Goal: Transaction & Acquisition: Purchase product/service

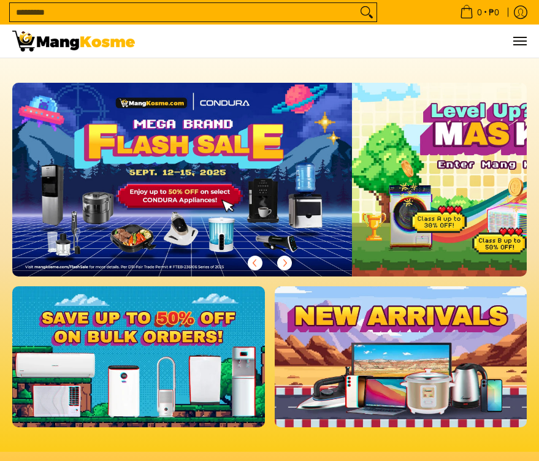
click at [182, 9] on input "Search..." at bounding box center [183, 12] width 347 height 18
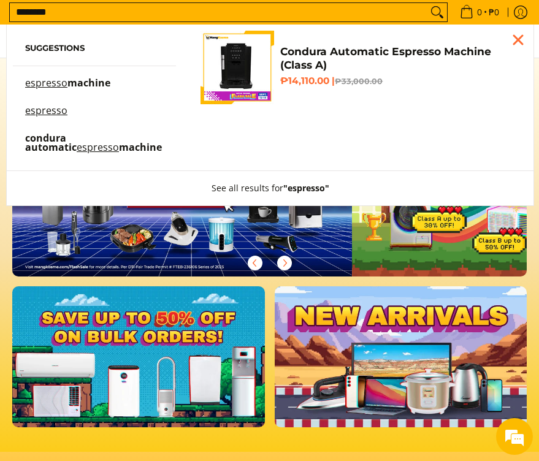
type input "********"
click at [45, 85] on mark "espresso" at bounding box center [46, 82] width 42 height 13
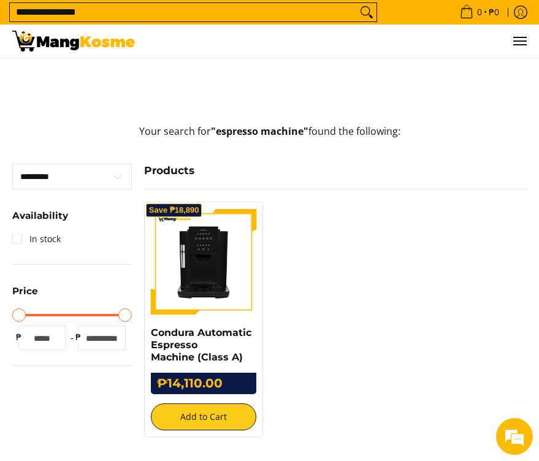
scroll to position [184, 0]
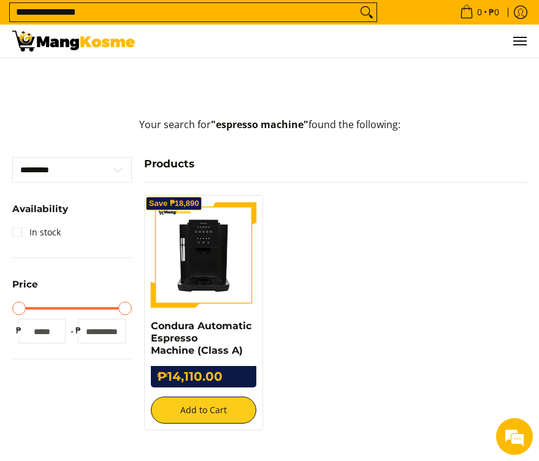
click at [190, 267] on img at bounding box center [204, 255] width 106 height 106
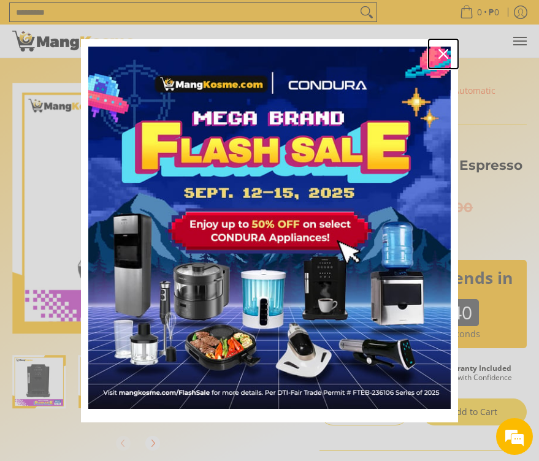
click at [443, 53] on icon "close icon" at bounding box center [444, 54] width 10 height 10
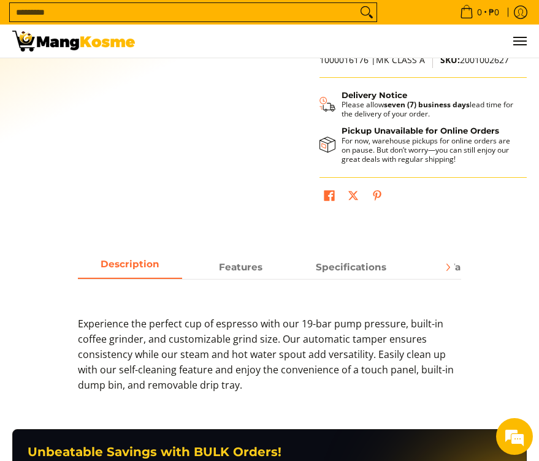
click at [239, 280] on div "Experience the perfect cup of espresso with our 19-bar pump pressure, built-in …" at bounding box center [269, 342] width 383 height 126
click at [242, 268] on strong "Features" at bounding box center [241, 264] width 44 height 12
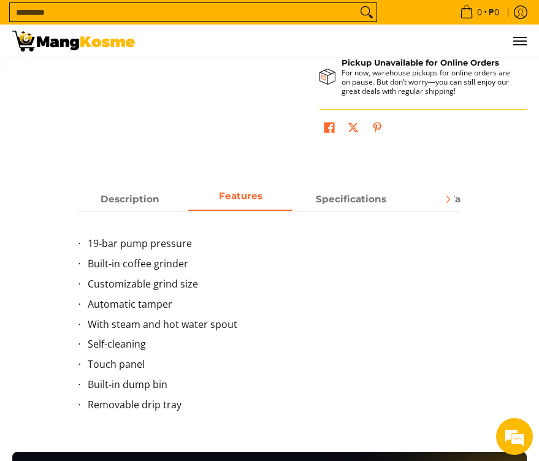
scroll to position [552, 0]
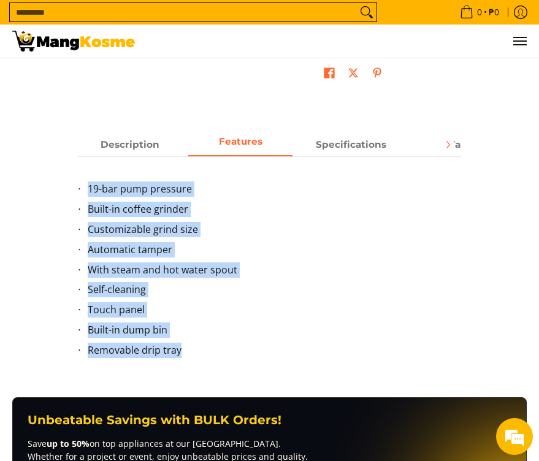
copy ul "19-bar pump pressure Built-in coffee grinder Customizable grind size Automatic …"
drag, startPoint x: 124, startPoint y: 218, endPoint x: 180, endPoint y: 352, distance: 145.1
click at [180, 353] on ul "19-bar pump pressure Built-in coffee grinder Customizable grind size Automatic …" at bounding box center [269, 277] width 383 height 191
click at [355, 142] on strong "Specifications" at bounding box center [351, 142] width 71 height 12
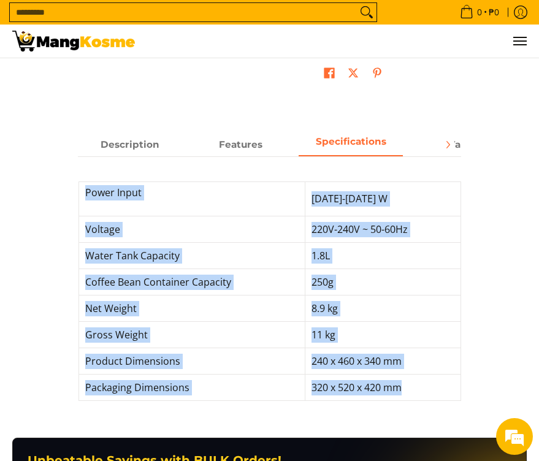
drag, startPoint x: 85, startPoint y: 205, endPoint x: 408, endPoint y: 391, distance: 372.9
click at [408, 391] on tbody "Power Input 1200-1450 W Voltage 220V-240V ~ 50-60Hz Water Tank Capacity 1.8L Co…" at bounding box center [270, 291] width 382 height 219
copy tbody "Power Input 1200-1450 W Voltage 220V-240V ~ 50-60Hz Water Tank Capacity 1.8L Co…"
click at [375, 218] on td "220V-240V ~ 50-60Hz" at bounding box center [382, 230] width 155 height 26
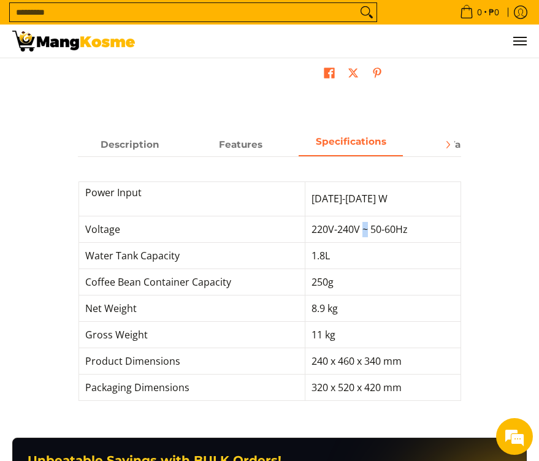
click at [367, 229] on span "220V-240V ~ 50-60Hz" at bounding box center [360, 229] width 96 height 13
copy span "~"
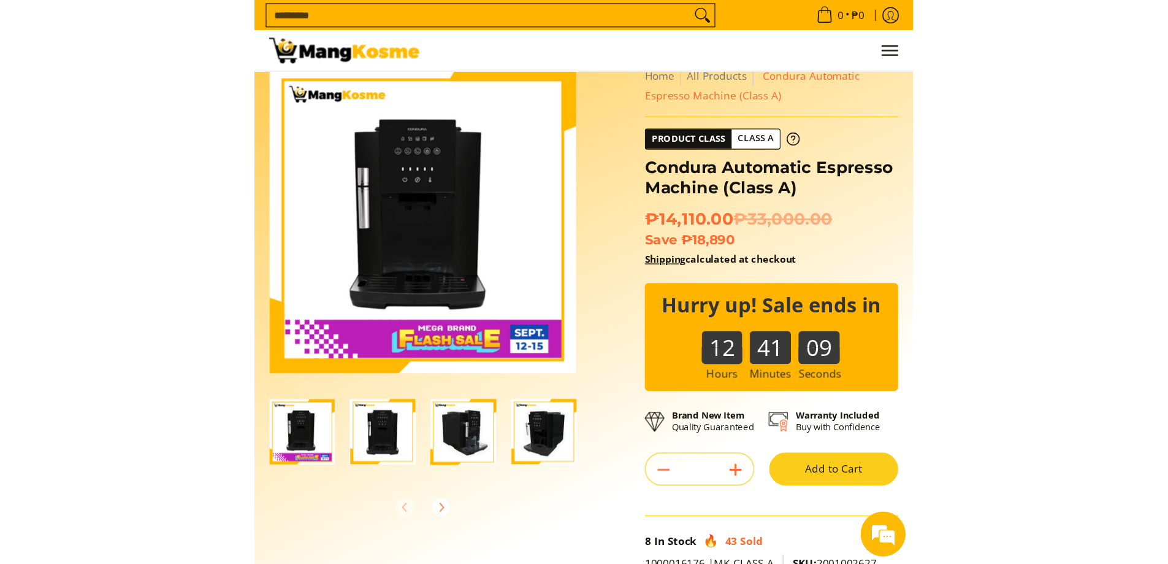
scroll to position [0, 0]
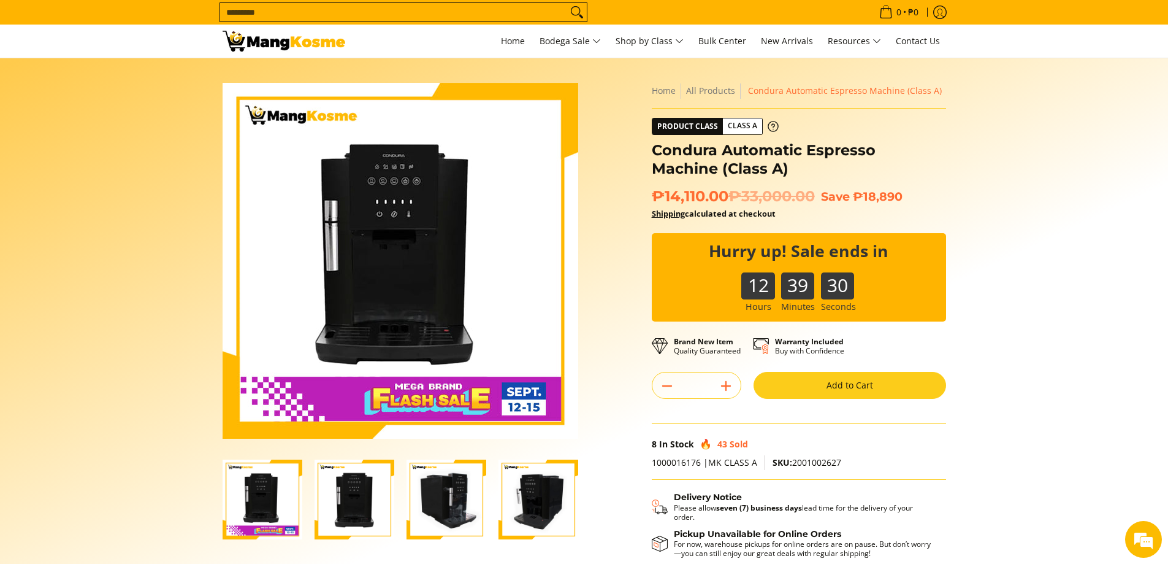
click at [340, 461] on img "Condura Automatic Espresso Machine (Class A)-2" at bounding box center [355, 499] width 80 height 80
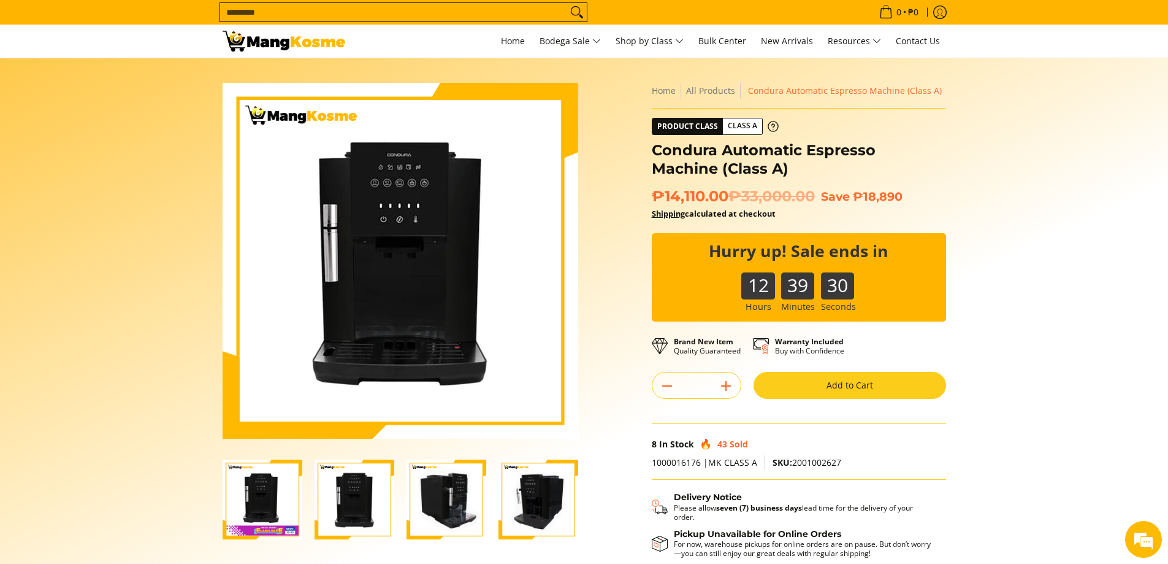
click at [464, 461] on img "Condura Automatic Espresso Machine (Class A)-3" at bounding box center [447, 499] width 80 height 80
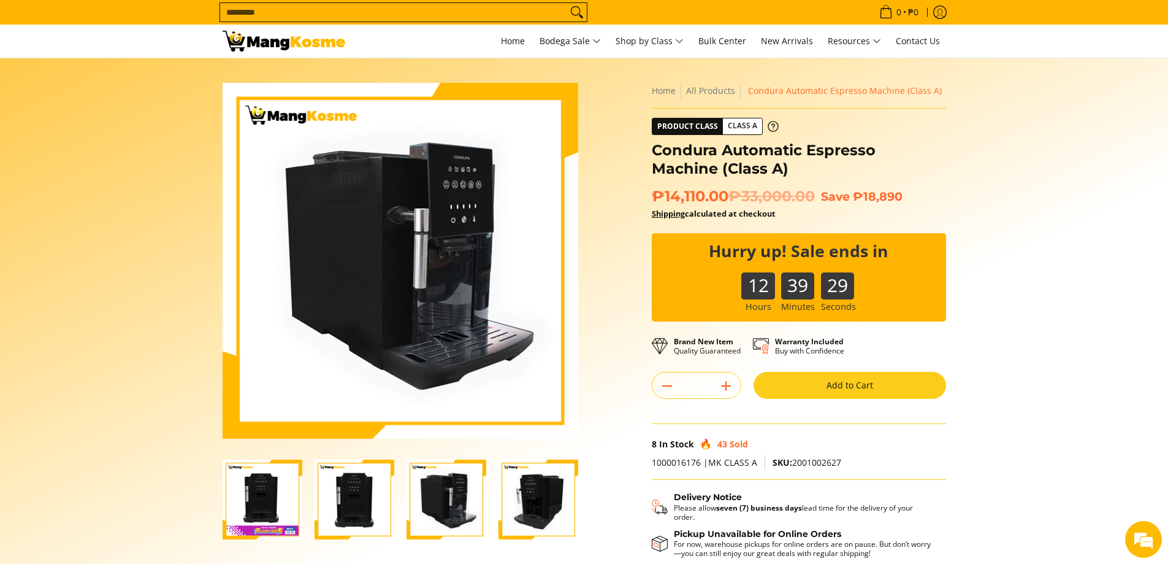
click at [508, 461] on img "Condura Automatic Espresso Machine (Class A)-4" at bounding box center [539, 499] width 80 height 80
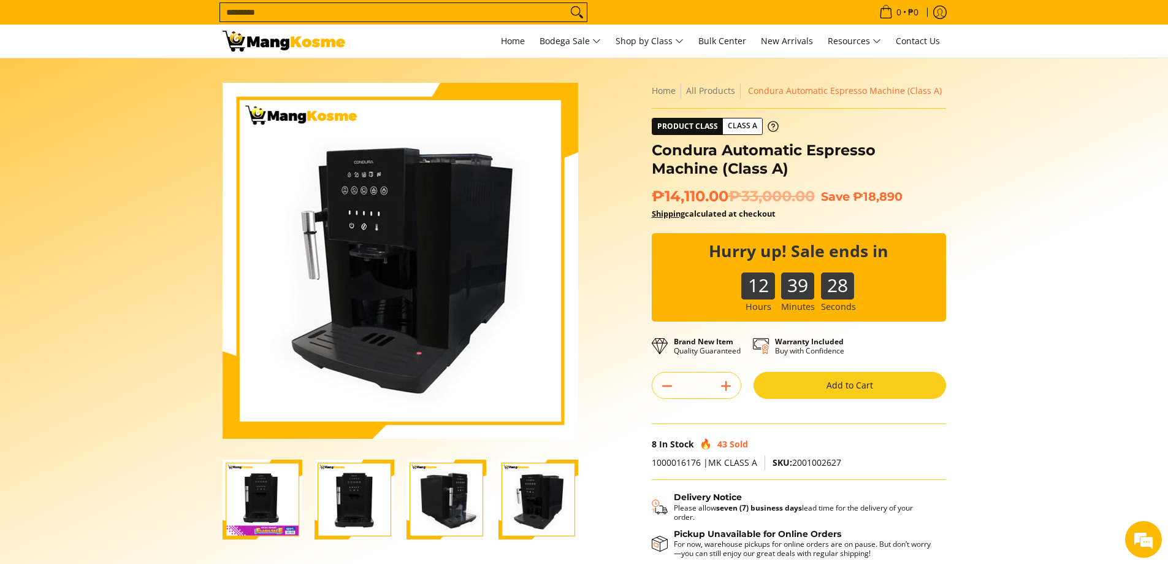
click at [259, 461] on img "Condura Automatic Espresso Machine (Class A)-1" at bounding box center [263, 499] width 80 height 80
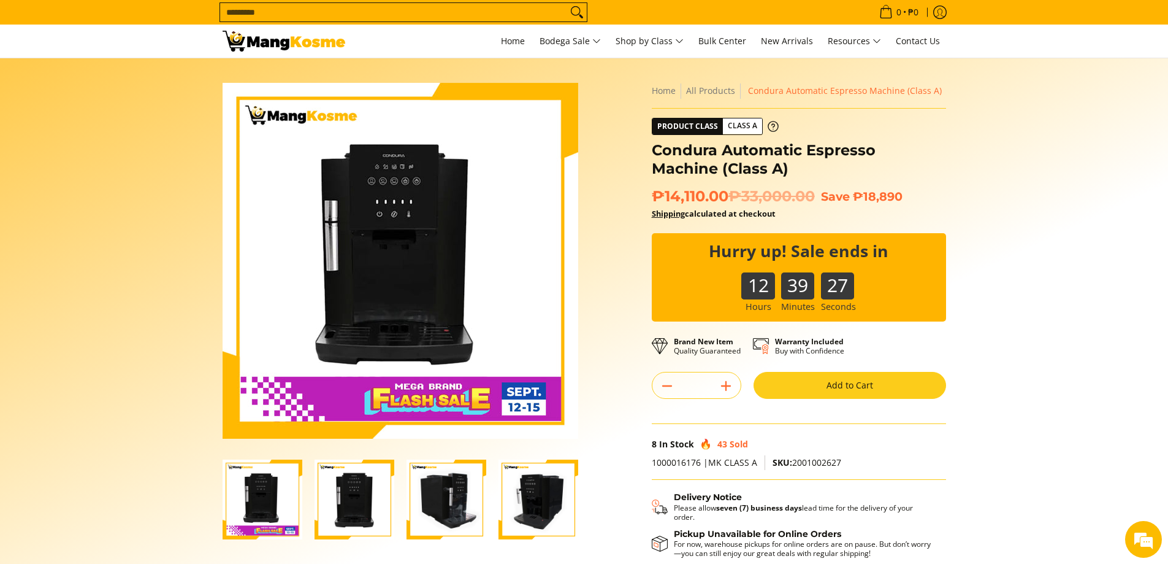
click at [366, 461] on img "Condura Automatic Espresso Machine (Class A)-2" at bounding box center [355, 499] width 80 height 80
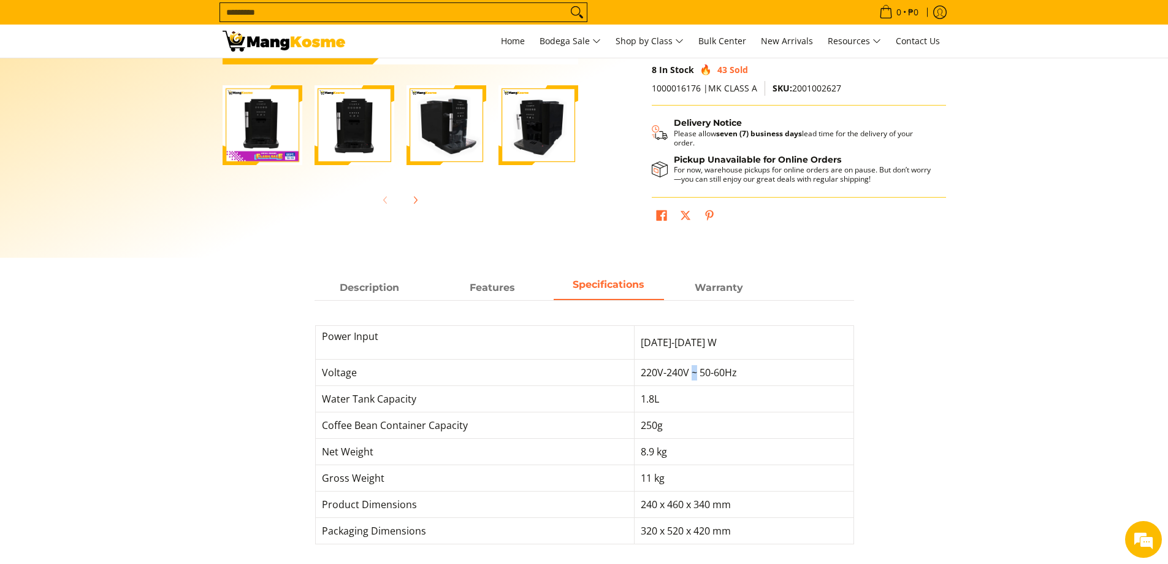
scroll to position [429, 0]
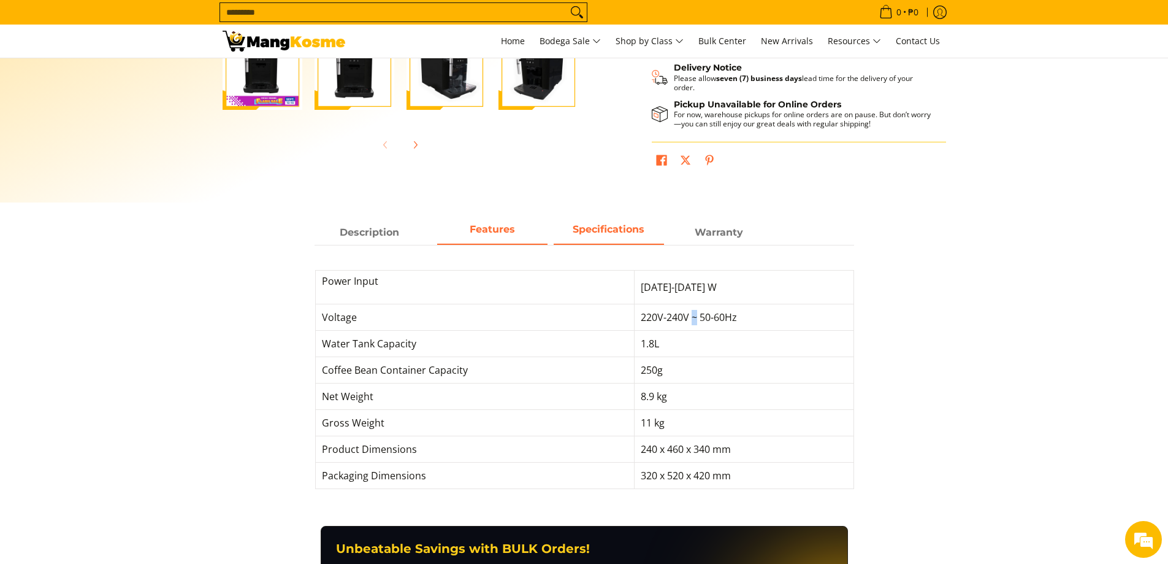
click at [483, 229] on strong "Features" at bounding box center [492, 229] width 45 height 12
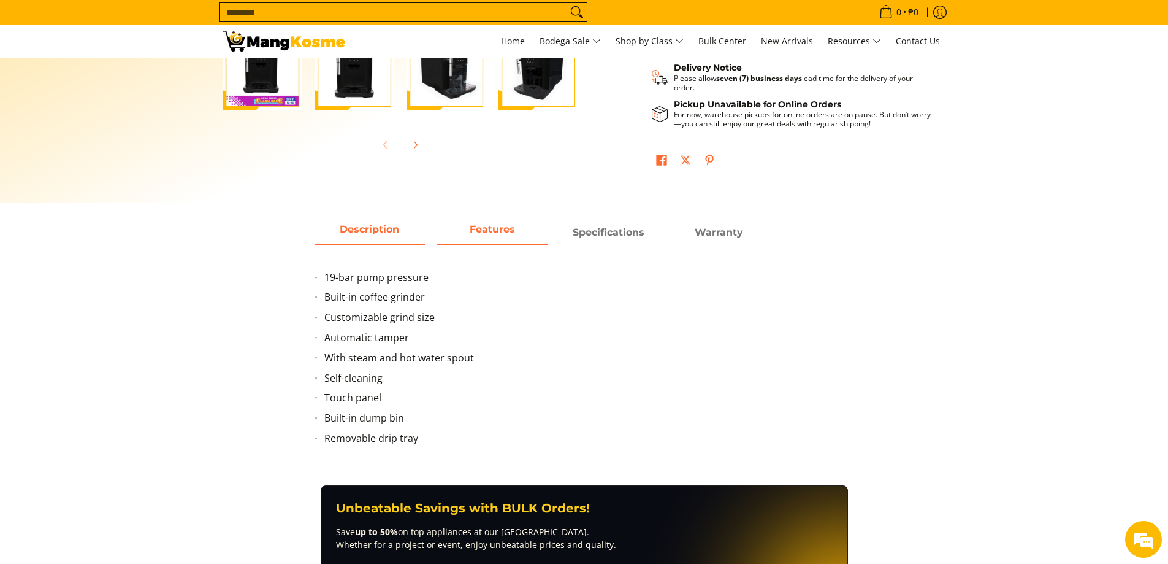
click at [364, 232] on span "Description" at bounding box center [370, 232] width 110 height 22
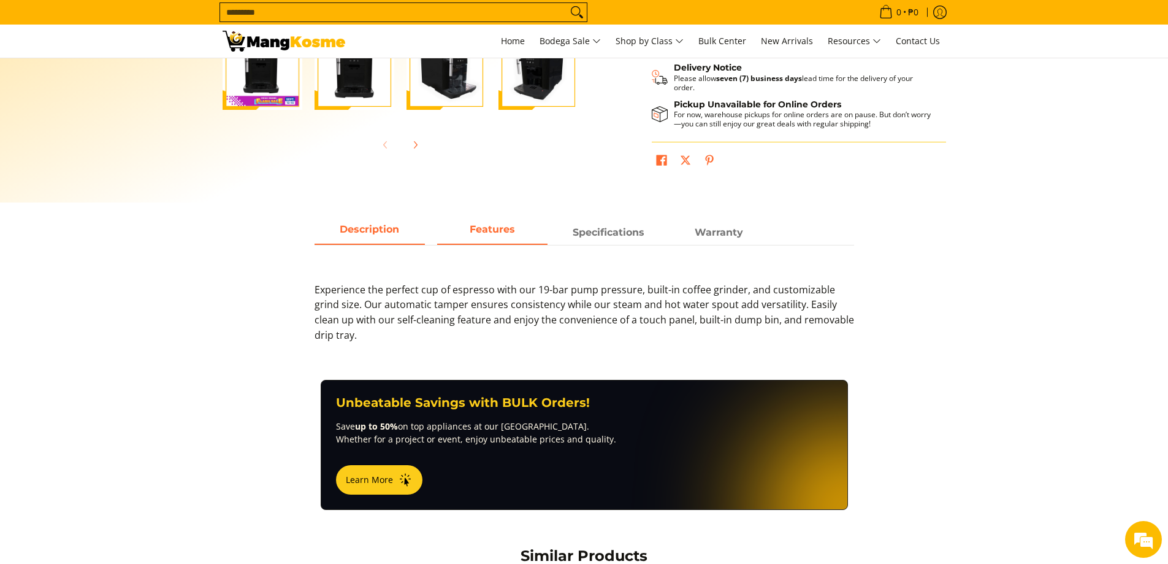
click at [486, 231] on strong "Features" at bounding box center [492, 229] width 45 height 12
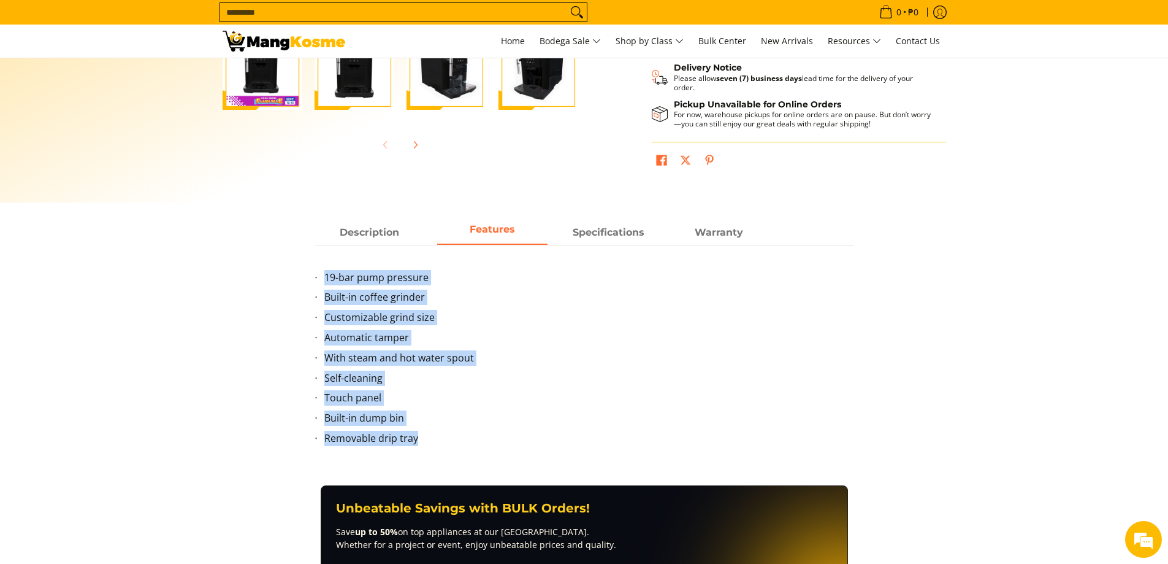
copy ul "19-bar pump pressure Built-in coffee grinder Customizable grind size Automatic …"
drag, startPoint x: 312, startPoint y: 276, endPoint x: 439, endPoint y: 442, distance: 208.7
click at [439, 442] on div "Description Features Specifications Warranty Experience the perfect cup of espr…" at bounding box center [585, 341] width 552 height 240
click at [539, 226] on strong "Specifications" at bounding box center [609, 229] width 72 height 12
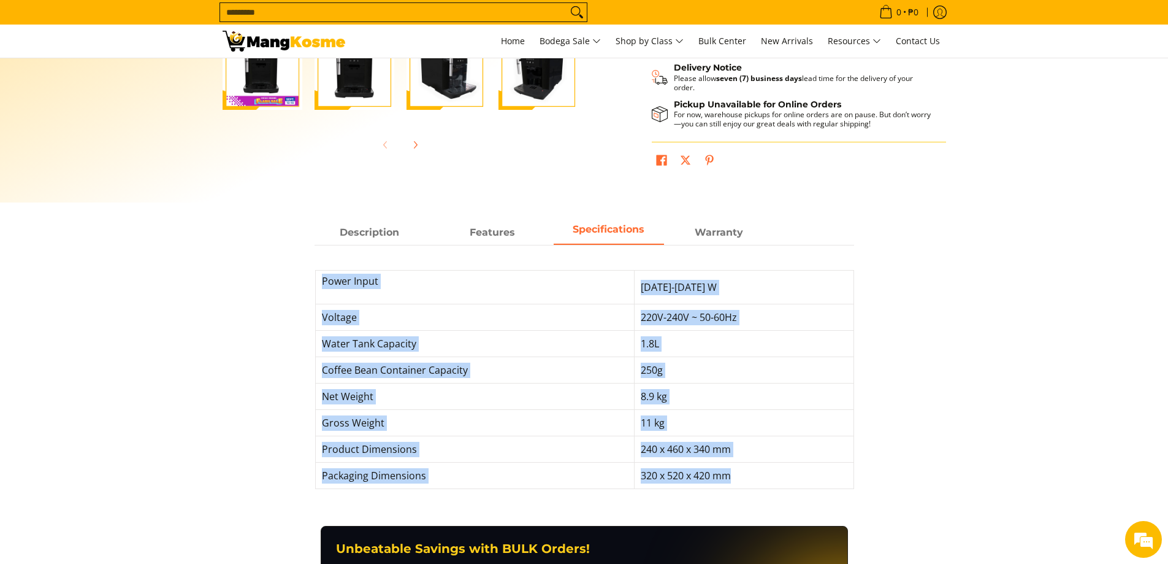
drag, startPoint x: 318, startPoint y: 277, endPoint x: 850, endPoint y: 484, distance: 571.1
click at [539, 461] on tbody "Power Input 1200-1450 W Voltage 220V-240V ~ 50-60Hz Water Tank Capacity 1.8L Co…" at bounding box center [584, 379] width 539 height 219
copy tbody "Power Input 1200-1450 W Voltage 220V-240V ~ 50-60Hz Water Tank Capacity 1.8L Co…"
click at [539, 461] on td "320 x 520 x 420 mm" at bounding box center [744, 475] width 220 height 26
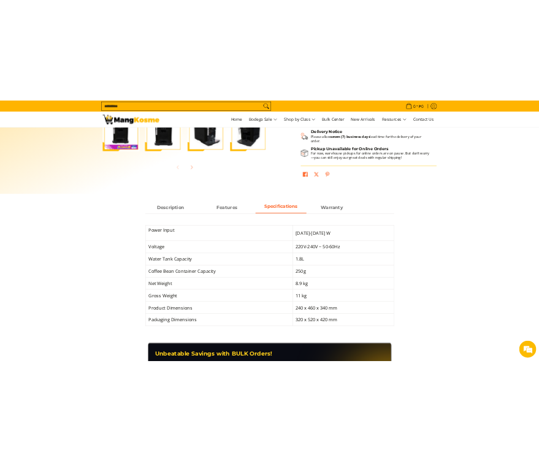
scroll to position [312, 0]
